Goal: Task Accomplishment & Management: Manage account settings

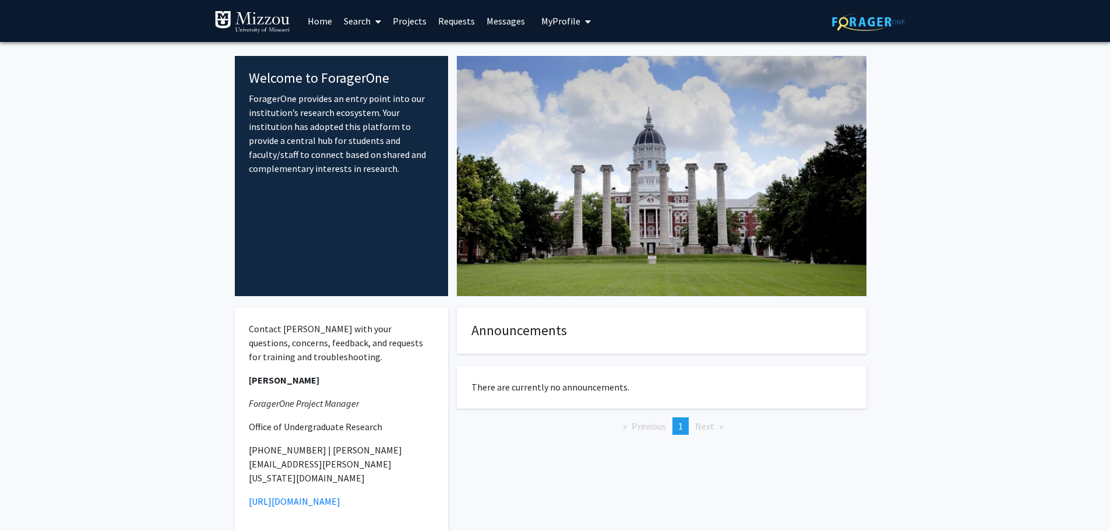
click at [349, 17] on link "Search" at bounding box center [362, 21] width 49 height 41
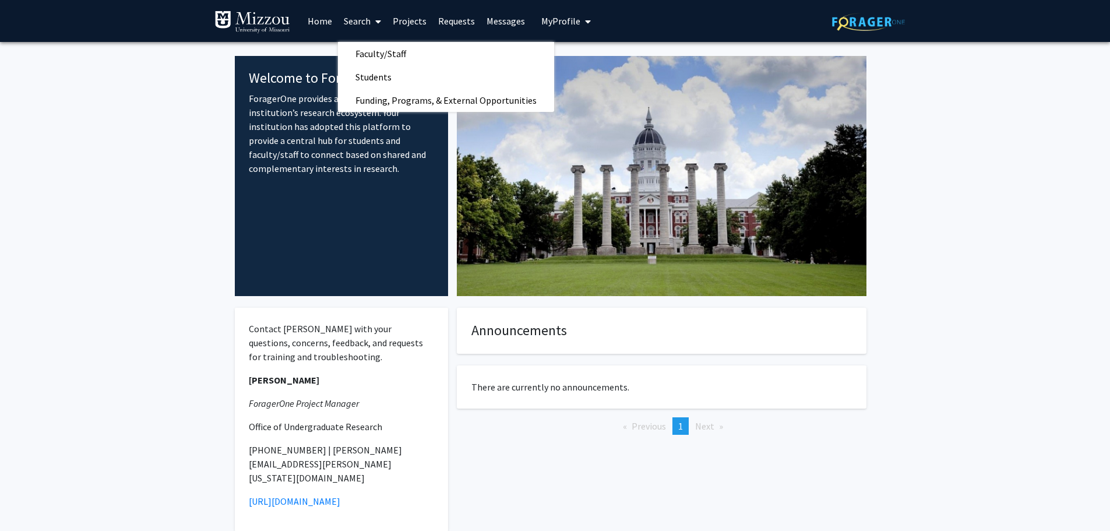
click at [403, 17] on link "Projects" at bounding box center [409, 21] width 45 height 41
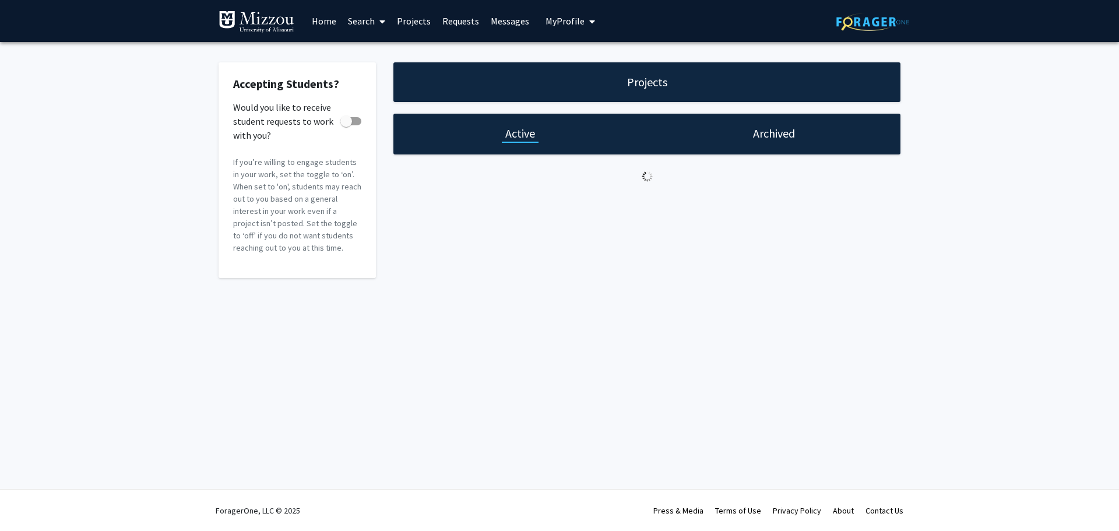
checkbox input "true"
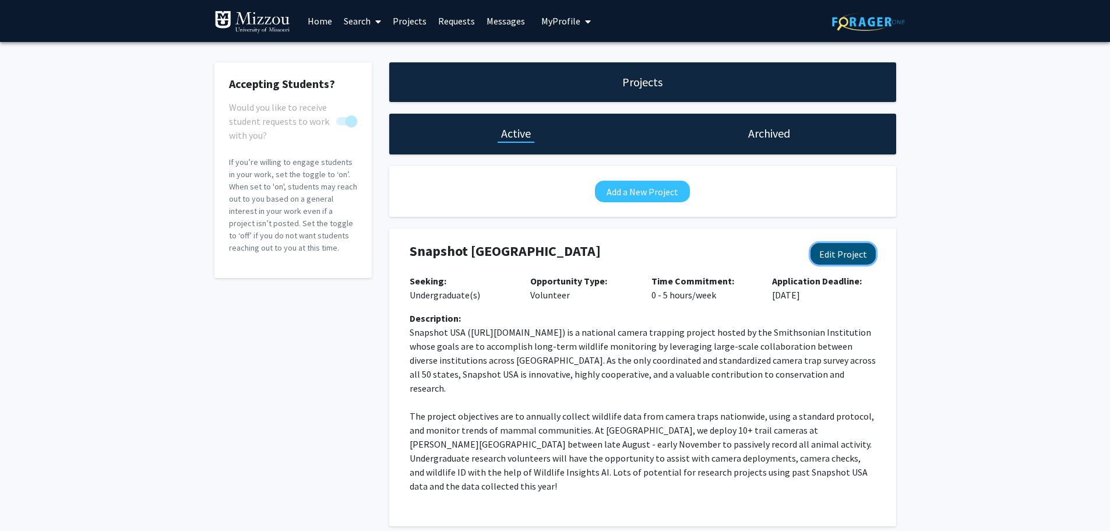
click at [849, 253] on button "Edit Project" at bounding box center [843, 254] width 65 height 22
select select "0 - 5"
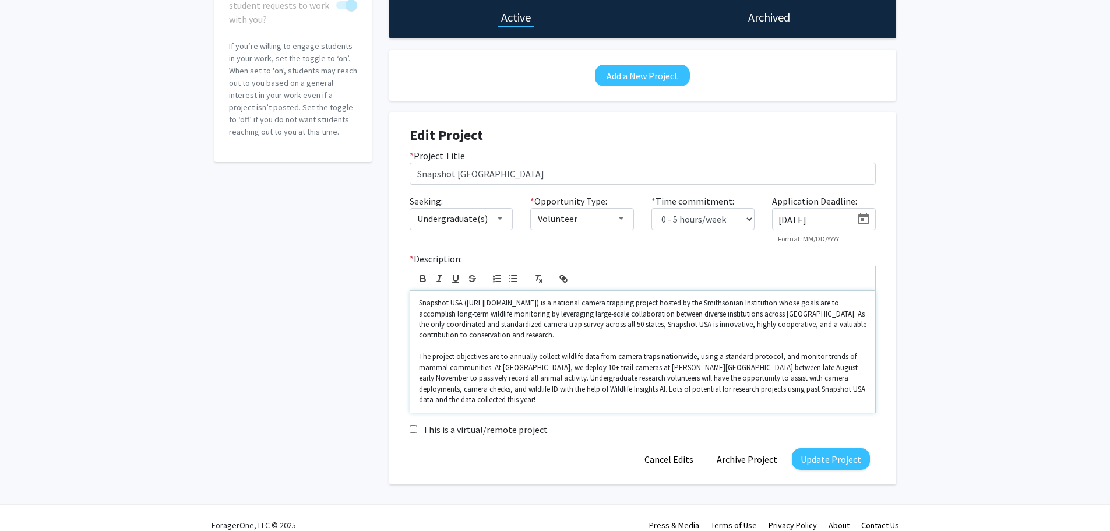
scroll to position [120, 0]
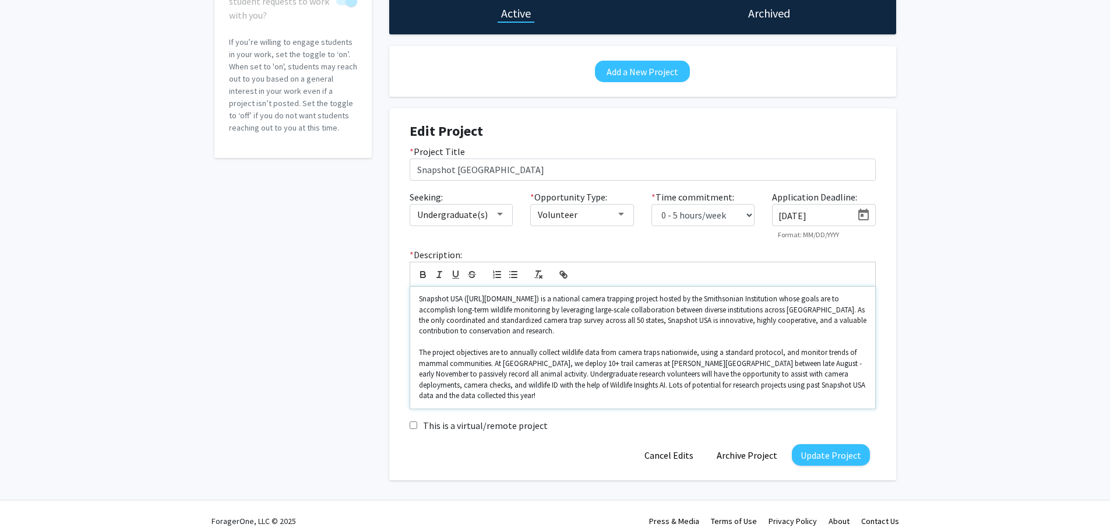
click at [864, 386] on p "The project objectives are to annually collect wildlife data from camera traps …" at bounding box center [643, 374] width 448 height 54
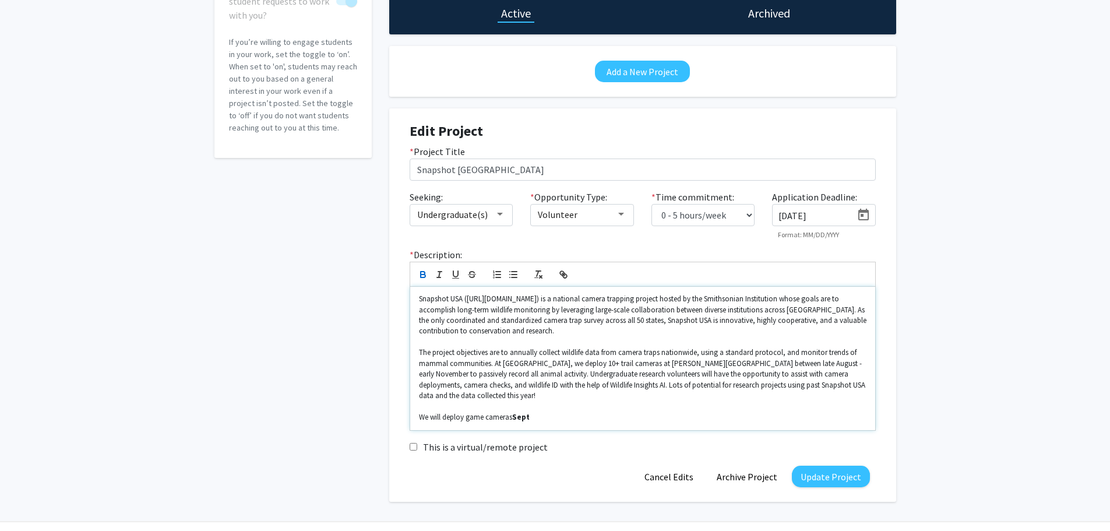
drag, startPoint x: 554, startPoint y: 408, endPoint x: 509, endPoint y: 418, distance: 46.0
click at [509, 418] on div "Snapshot USA ([URL][DOMAIN_NAME]) is a national camera trapping project hosted …" at bounding box center [642, 358] width 465 height 143
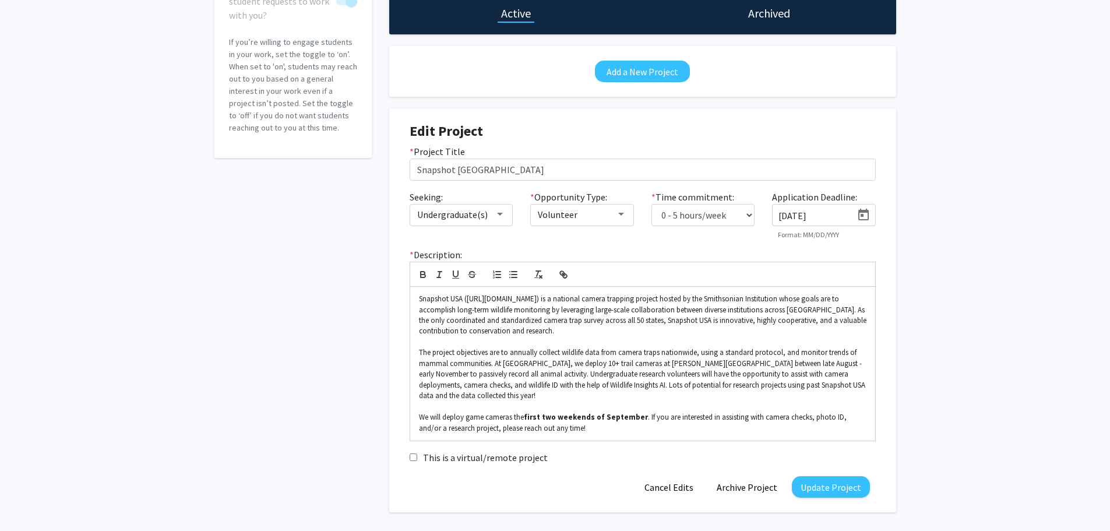
click at [861, 210] on icon "Open calendar" at bounding box center [863, 215] width 10 height 12
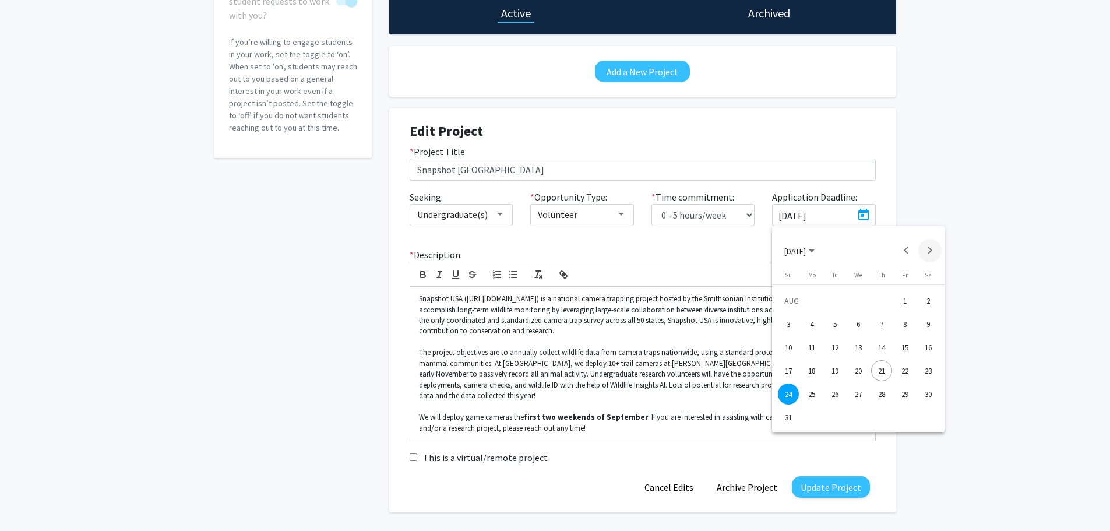
click at [930, 247] on button "Next month" at bounding box center [930, 250] width 23 height 23
click at [865, 301] on div "1" at bounding box center [858, 300] width 21 height 21
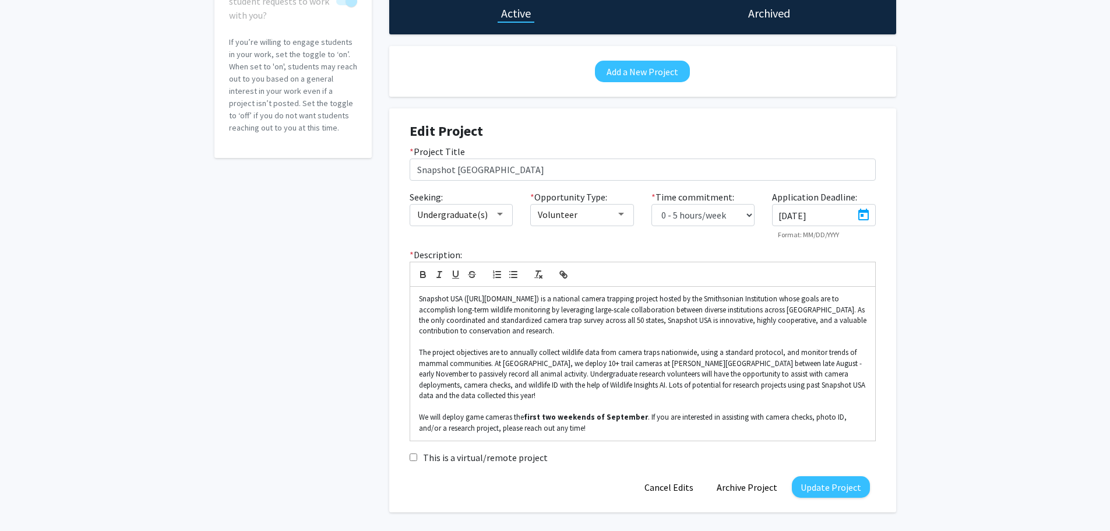
type input "[DATE]"
click at [848, 476] on button "Update Project" at bounding box center [831, 487] width 78 height 22
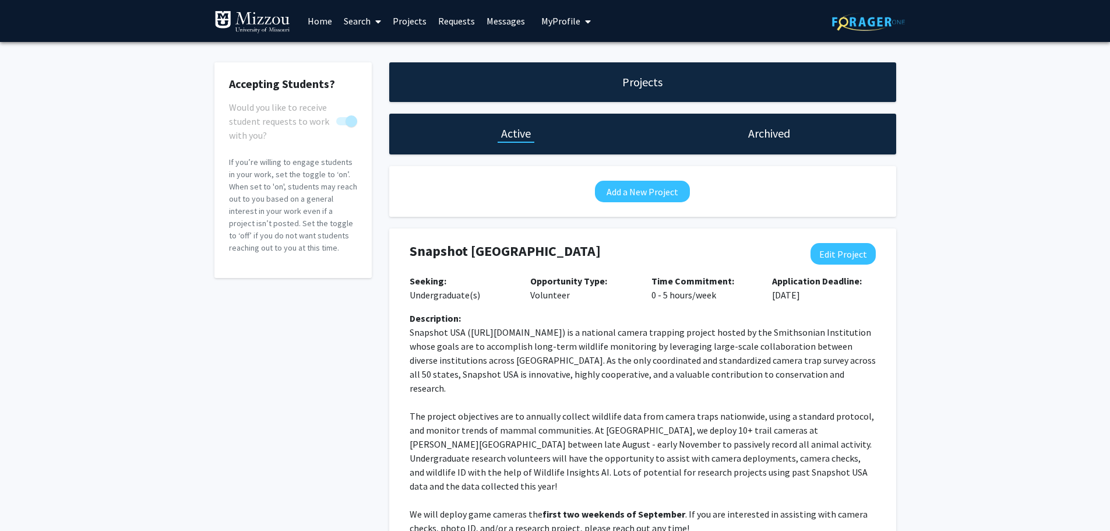
click at [400, 16] on link "Projects" at bounding box center [409, 21] width 45 height 41
click at [423, 20] on link "Projects" at bounding box center [409, 21] width 45 height 41
click at [350, 21] on link "Search" at bounding box center [362, 21] width 49 height 41
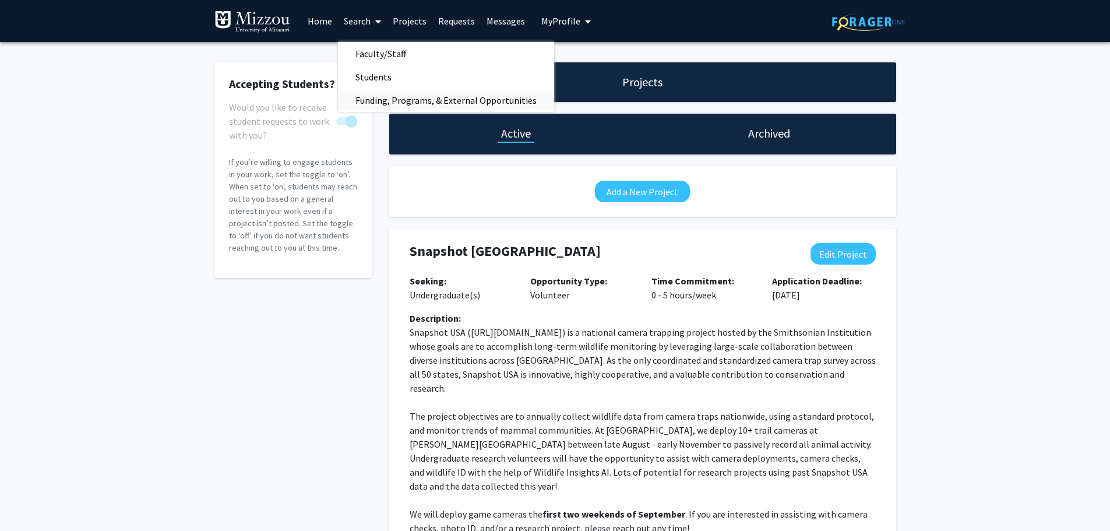
click at [363, 100] on span "Funding, Programs, & External Opportunities" at bounding box center [446, 100] width 216 height 23
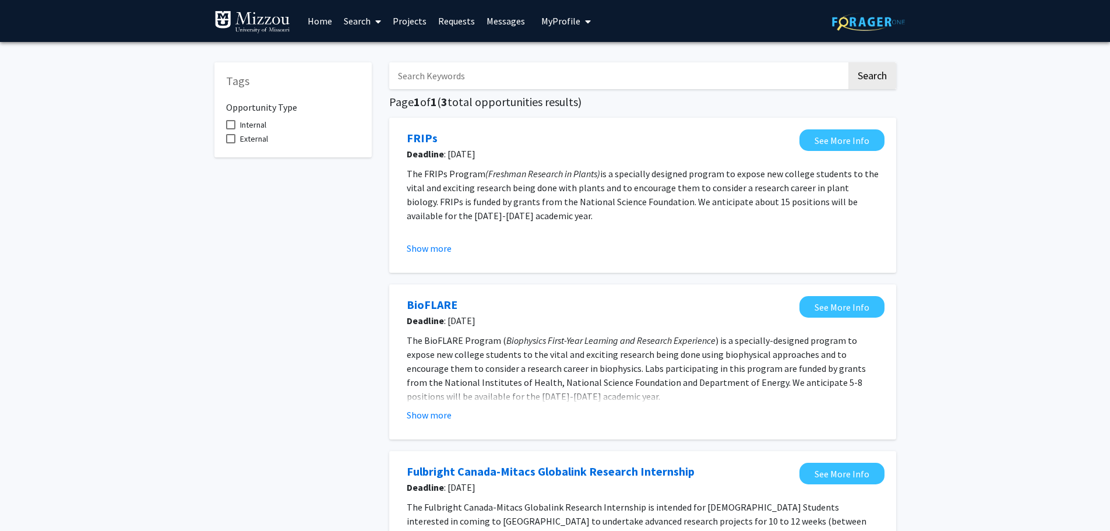
click at [266, 8] on link at bounding box center [257, 21] width 87 height 41
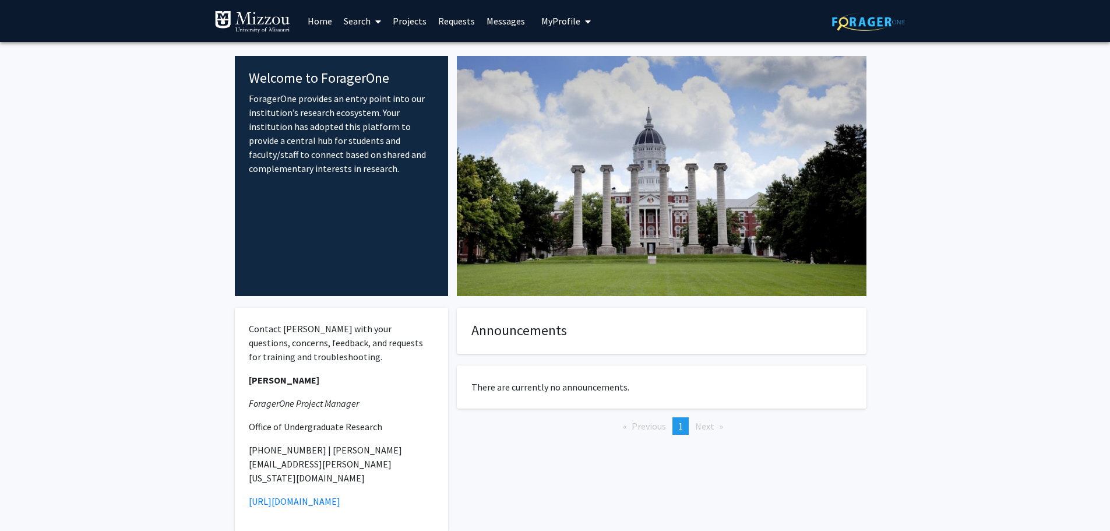
click at [567, 23] on span "My Profile" at bounding box center [560, 21] width 39 height 12
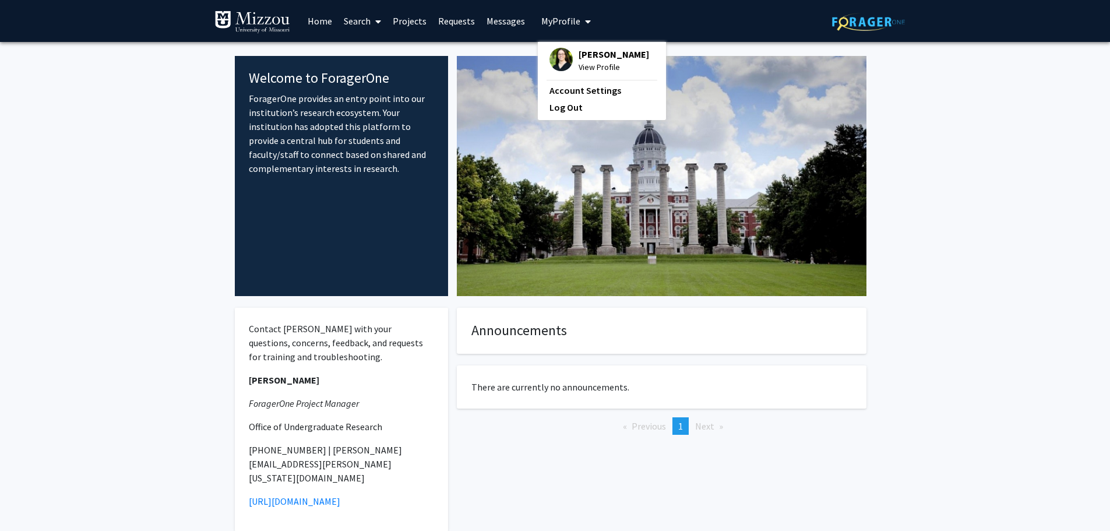
click at [616, 56] on span "[PERSON_NAME]" at bounding box center [614, 54] width 71 height 13
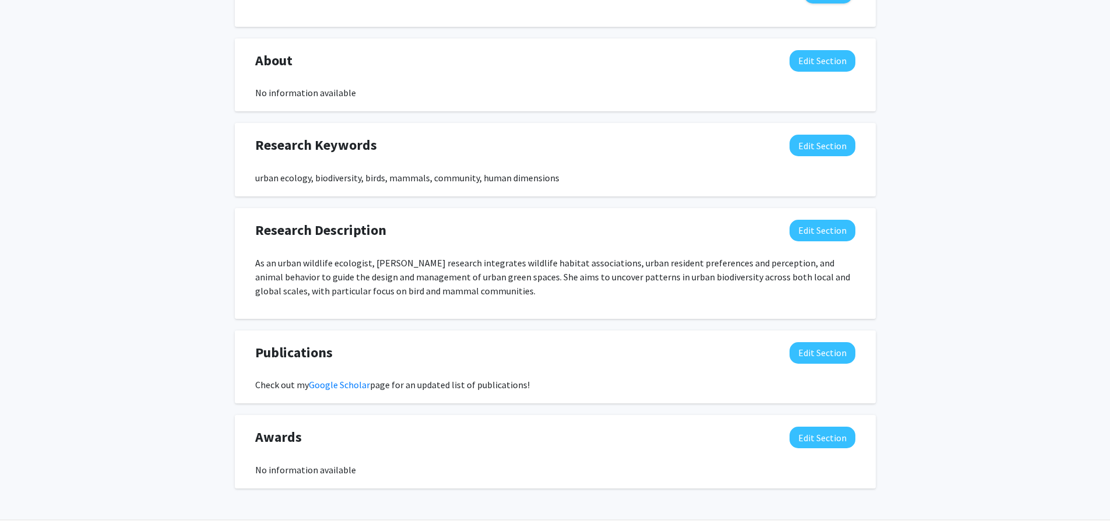
scroll to position [494, 0]
